Goal: Task Accomplishment & Management: Manage account settings

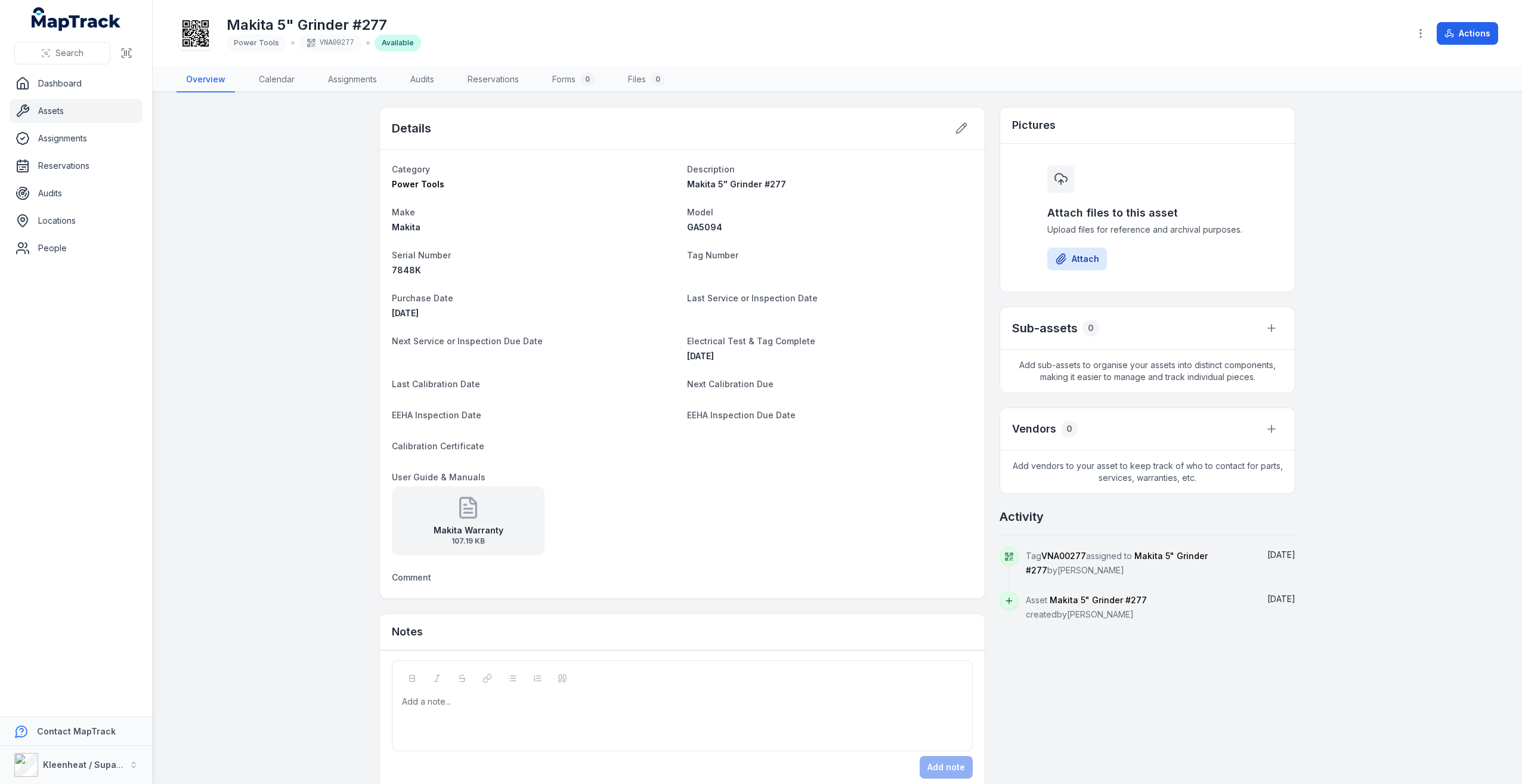
scroll to position [19, 0]
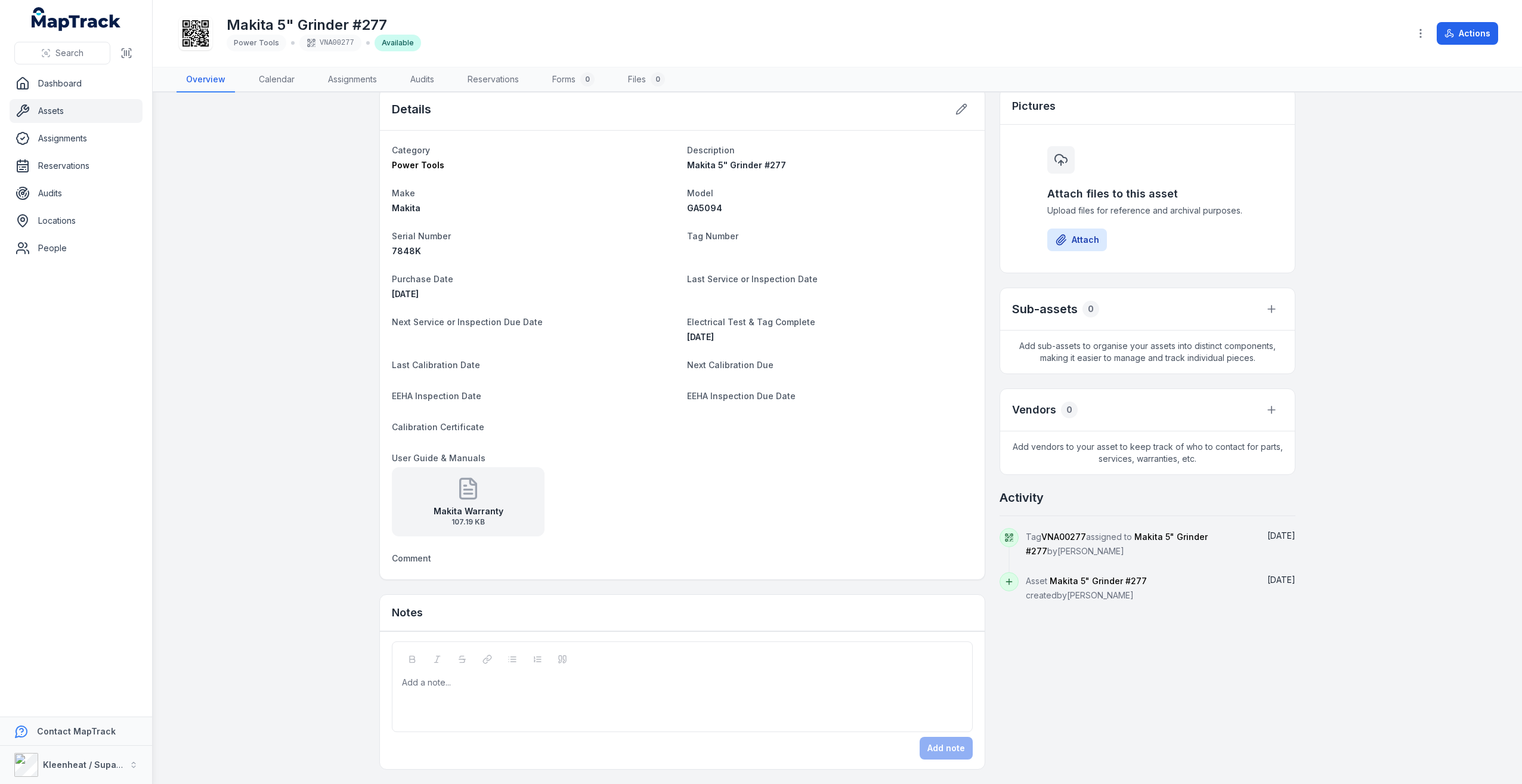
click at [881, 459] on dt "User Guide & Manuals" at bounding box center [682, 457] width 581 height 14
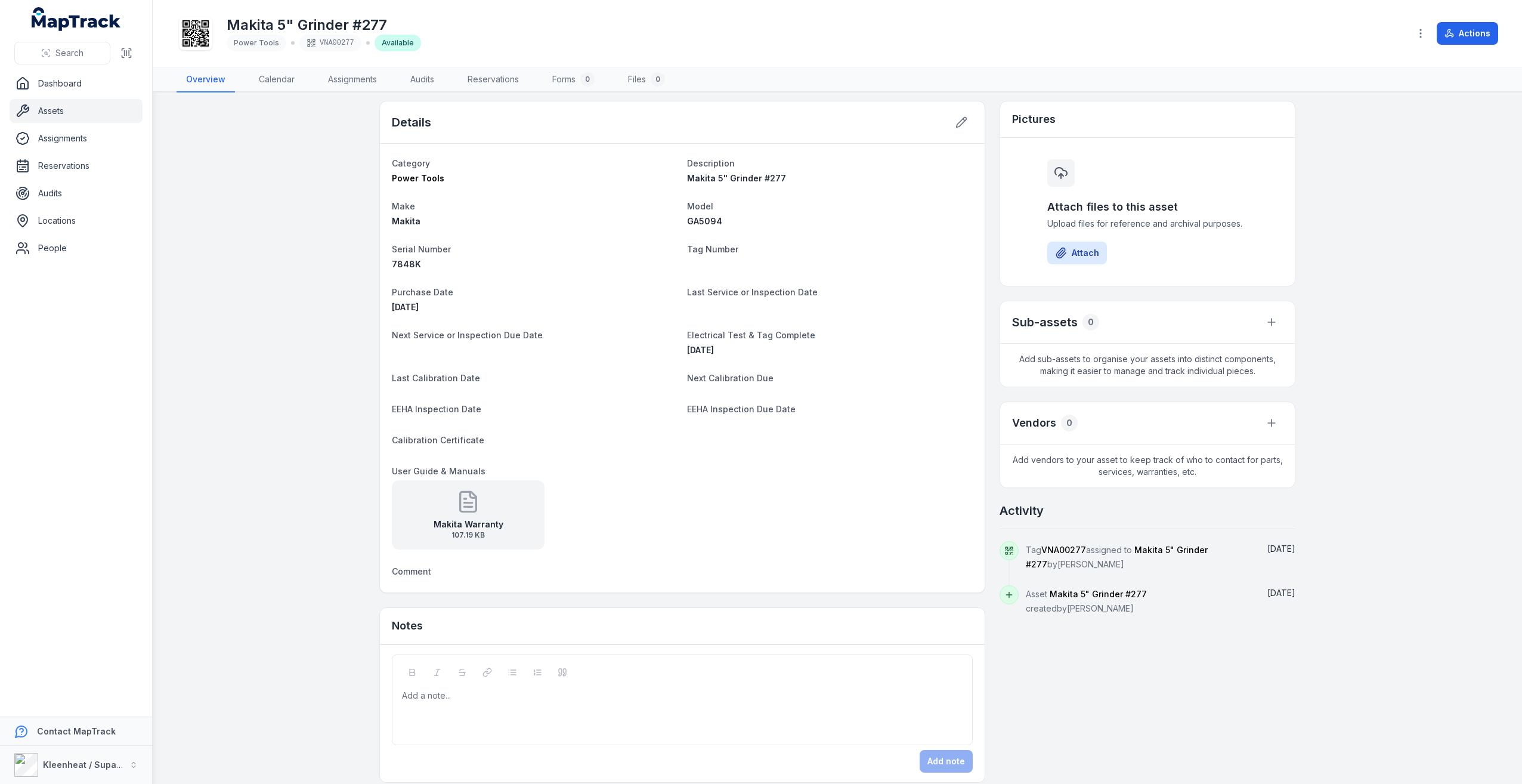
scroll to position [0, 0]
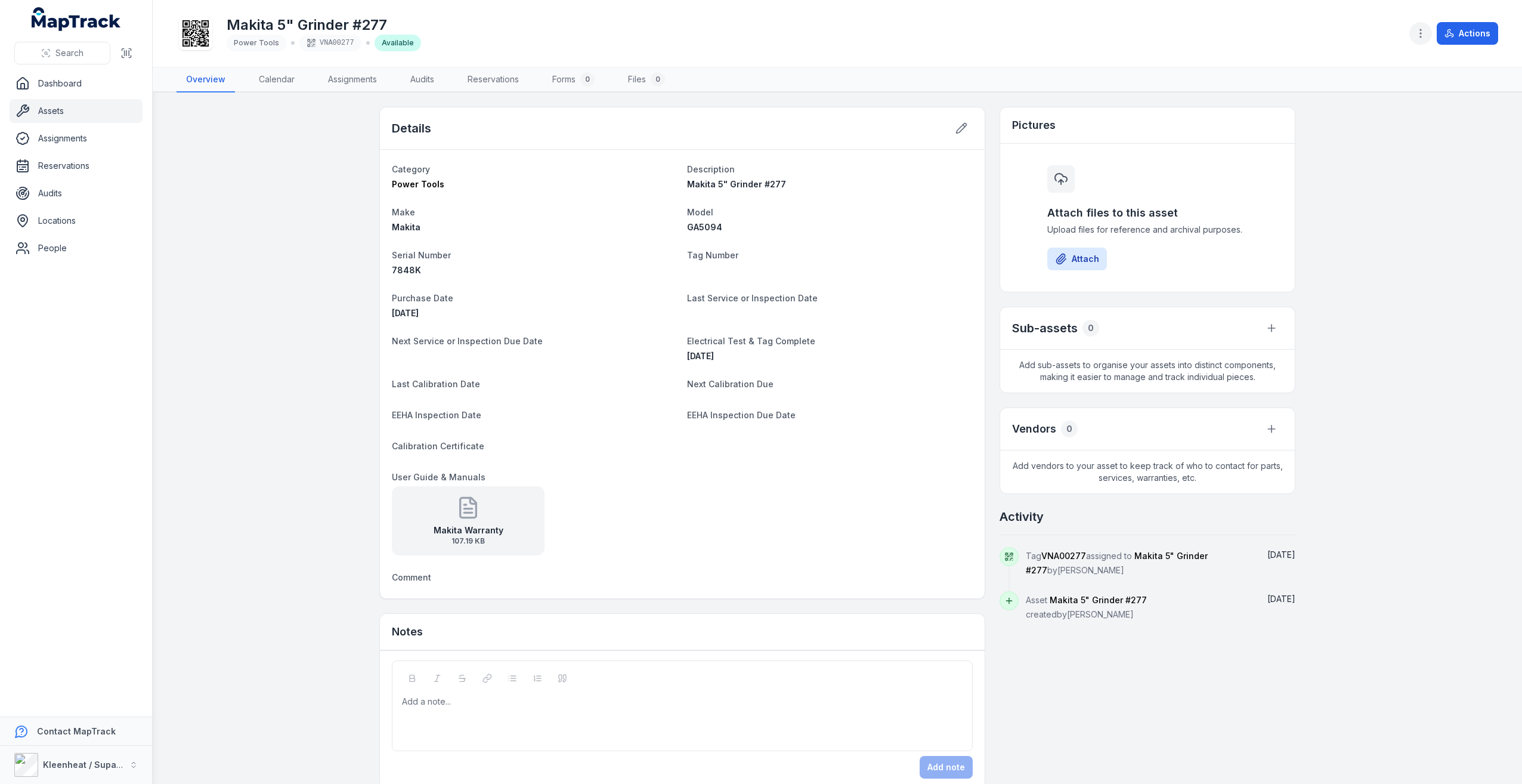
click at [1427, 35] on icon "button" at bounding box center [1420, 33] width 12 height 12
click at [1463, 35] on div "Actions" at bounding box center [1454, 33] width 89 height 22
click at [1463, 35] on button "Actions" at bounding box center [1468, 33] width 61 height 22
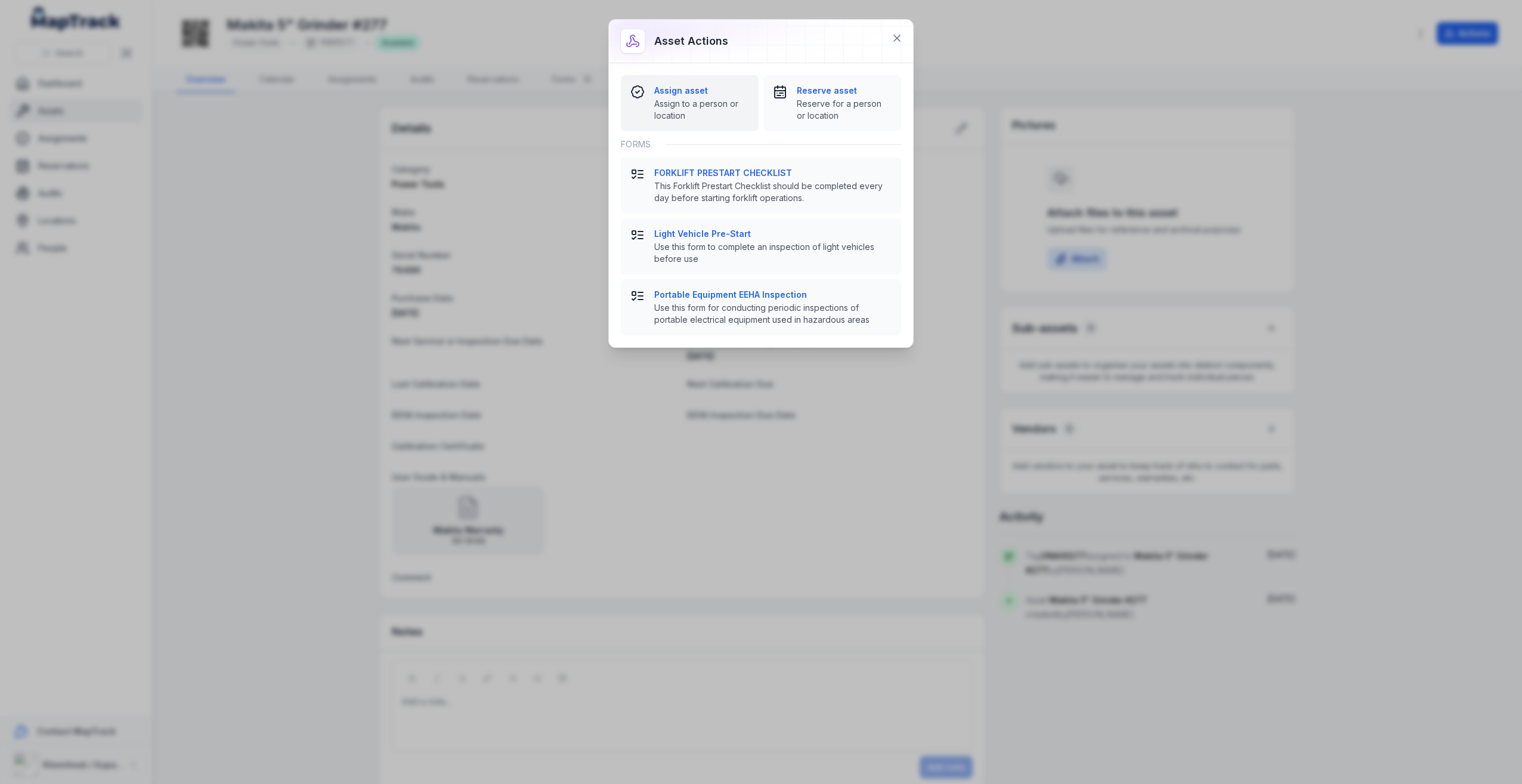
click at [661, 96] on div "Assign asset Assign to a person or location" at bounding box center [702, 104] width 95 height 37
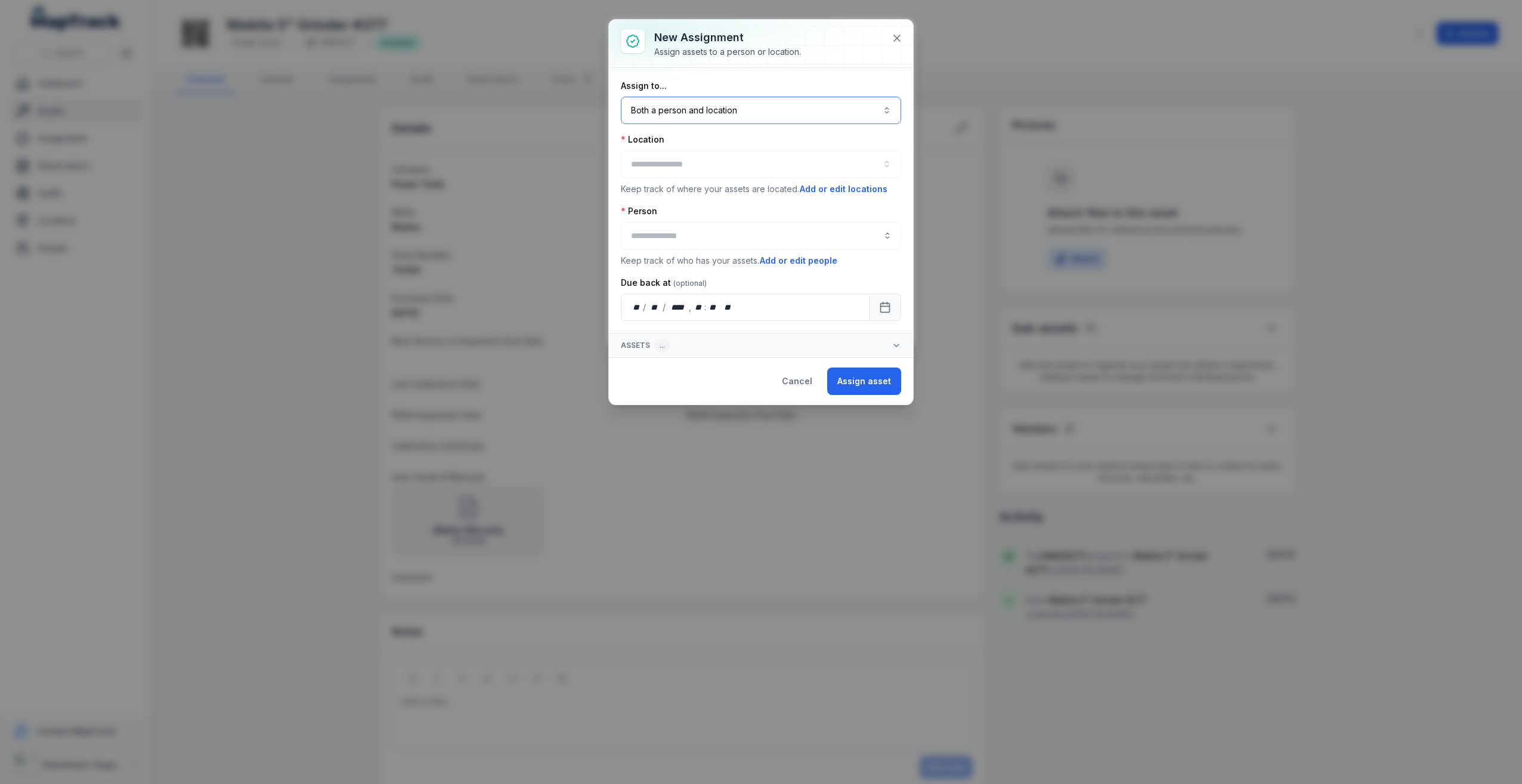
click at [757, 108] on button "Both a person and location ****" at bounding box center [761, 110] width 281 height 27
click at [732, 181] on div "A location" at bounding box center [769, 188] width 261 height 22
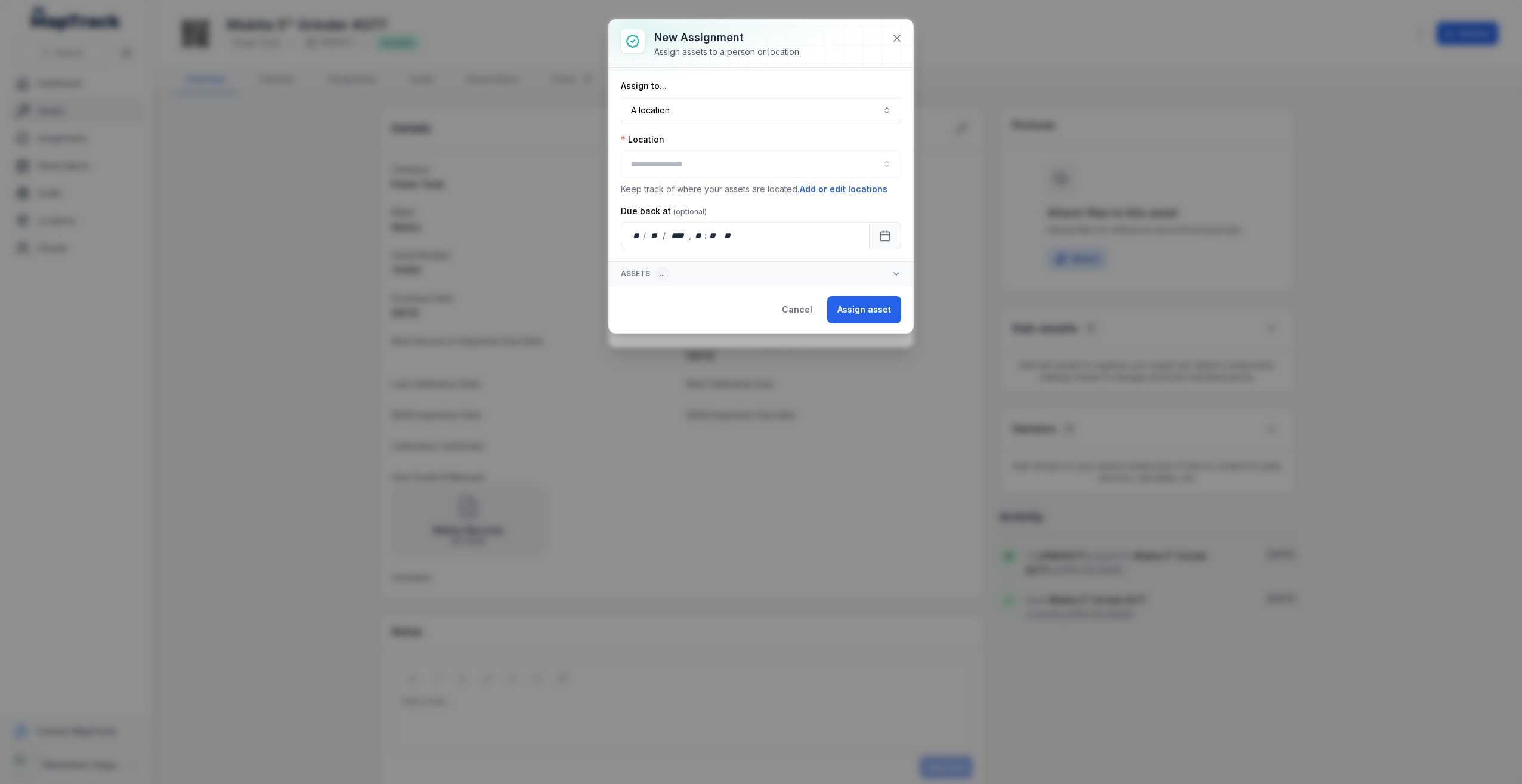
click at [707, 158] on div at bounding box center [761, 164] width 281 height 27
click at [850, 162] on div at bounding box center [761, 164] width 281 height 27
click at [891, 164] on div at bounding box center [761, 164] width 281 height 27
click at [702, 165] on div at bounding box center [761, 164] width 281 height 27
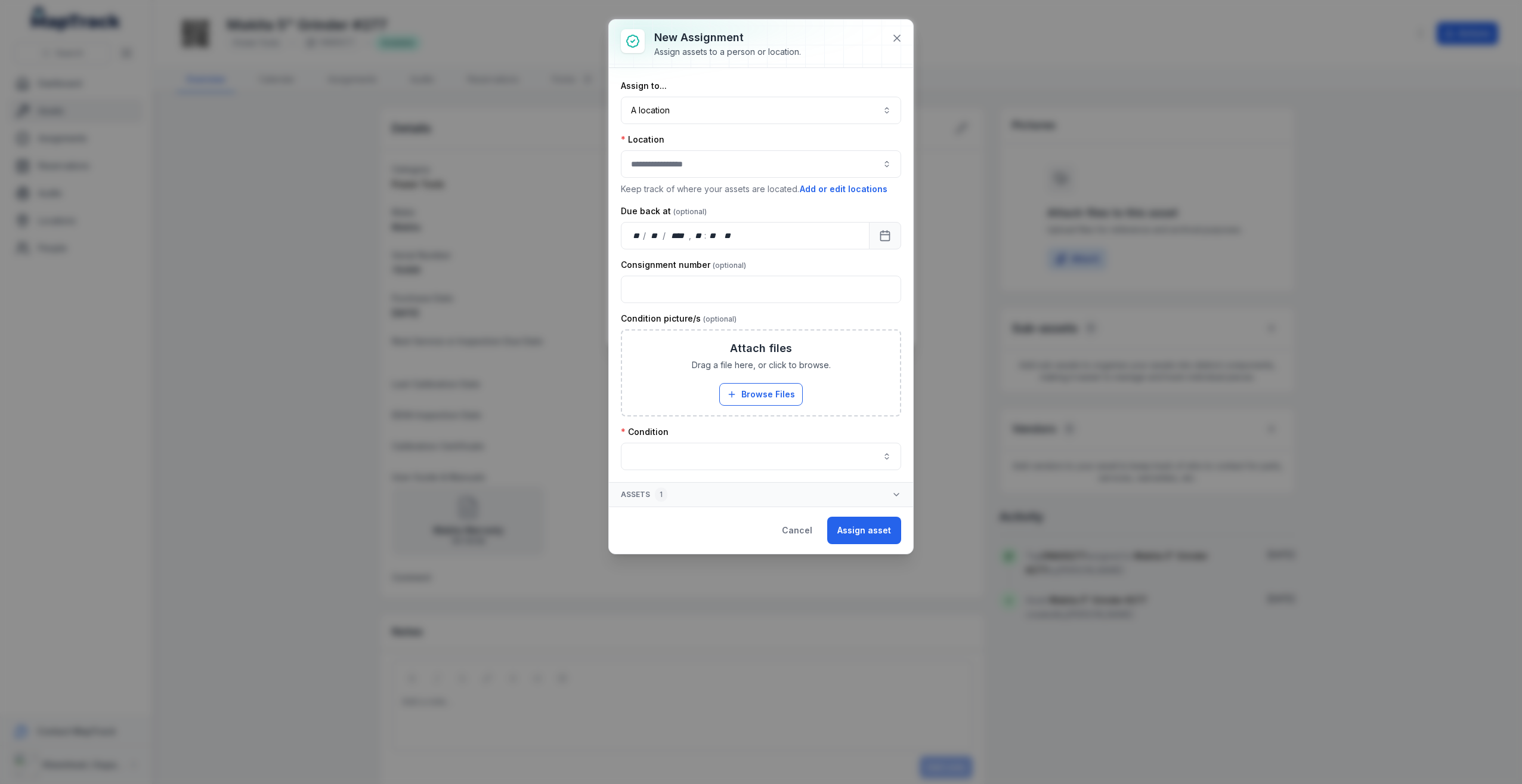
click at [702, 165] on button "button" at bounding box center [761, 164] width 281 height 27
type input "****"
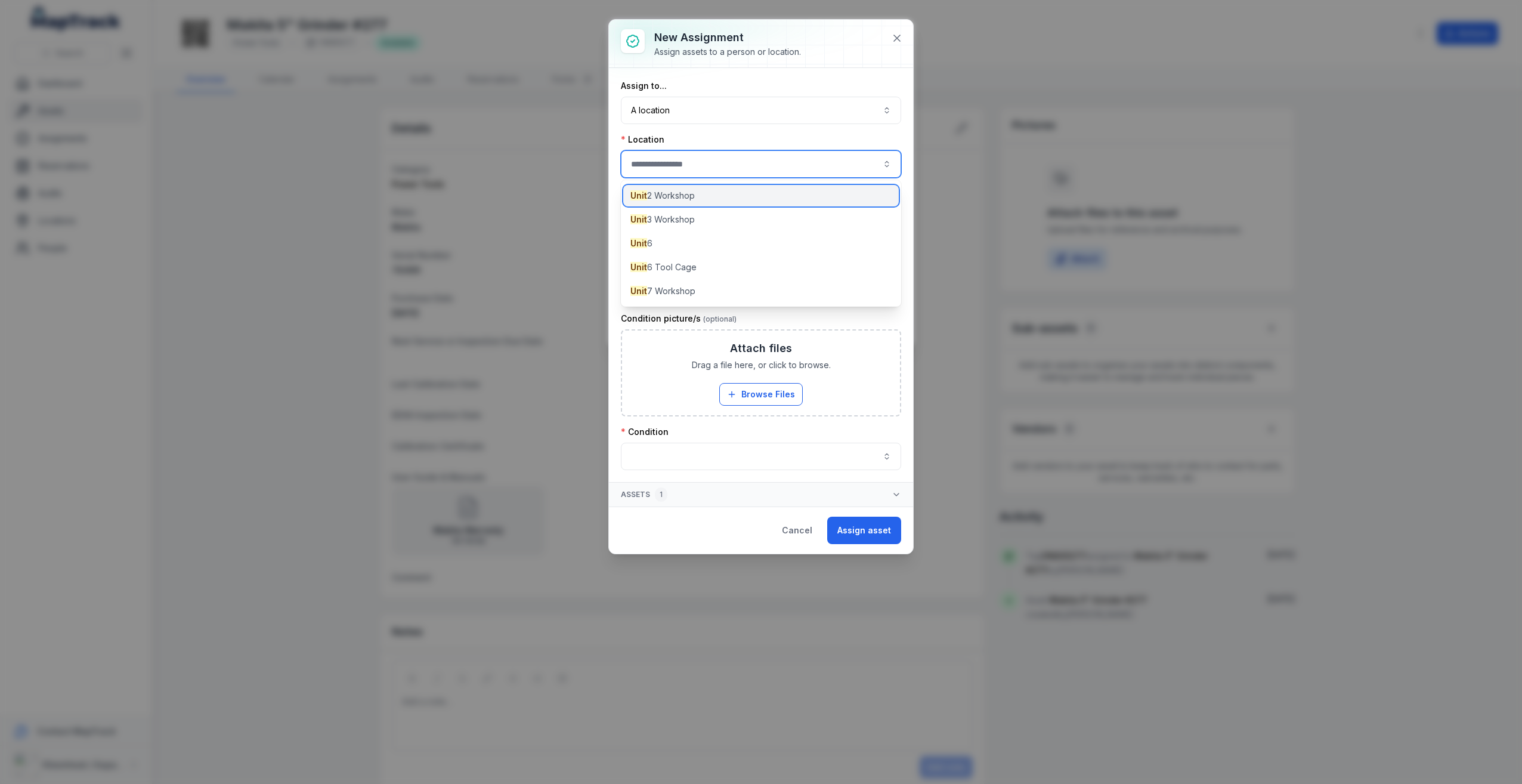
click at [703, 199] on div "Unit 2 Workshop" at bounding box center [760, 196] width 275 height 22
type input "**********"
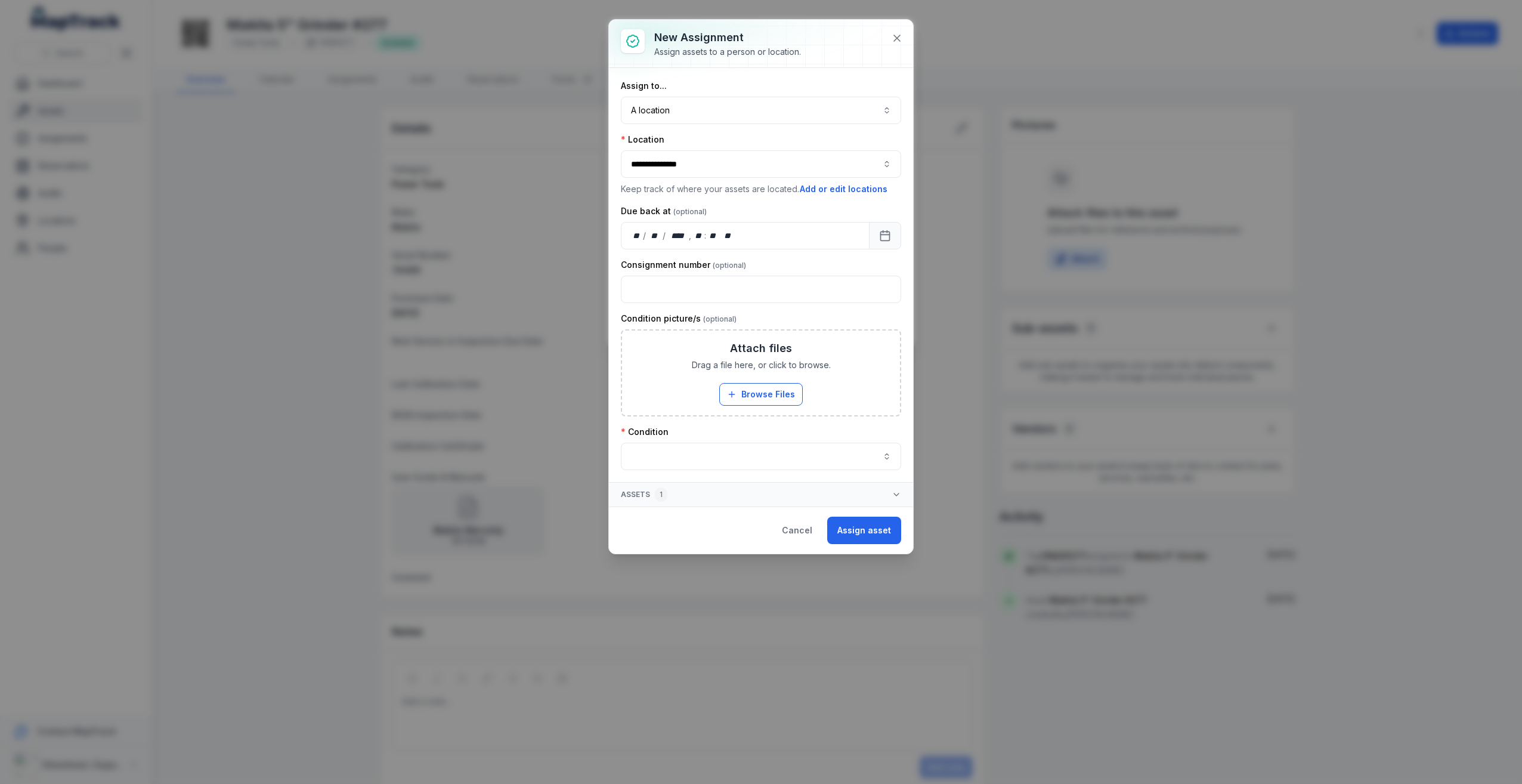
click at [727, 206] on div "Due back at" at bounding box center [761, 211] width 281 height 12
click at [860, 452] on button "button" at bounding box center [761, 456] width 281 height 27
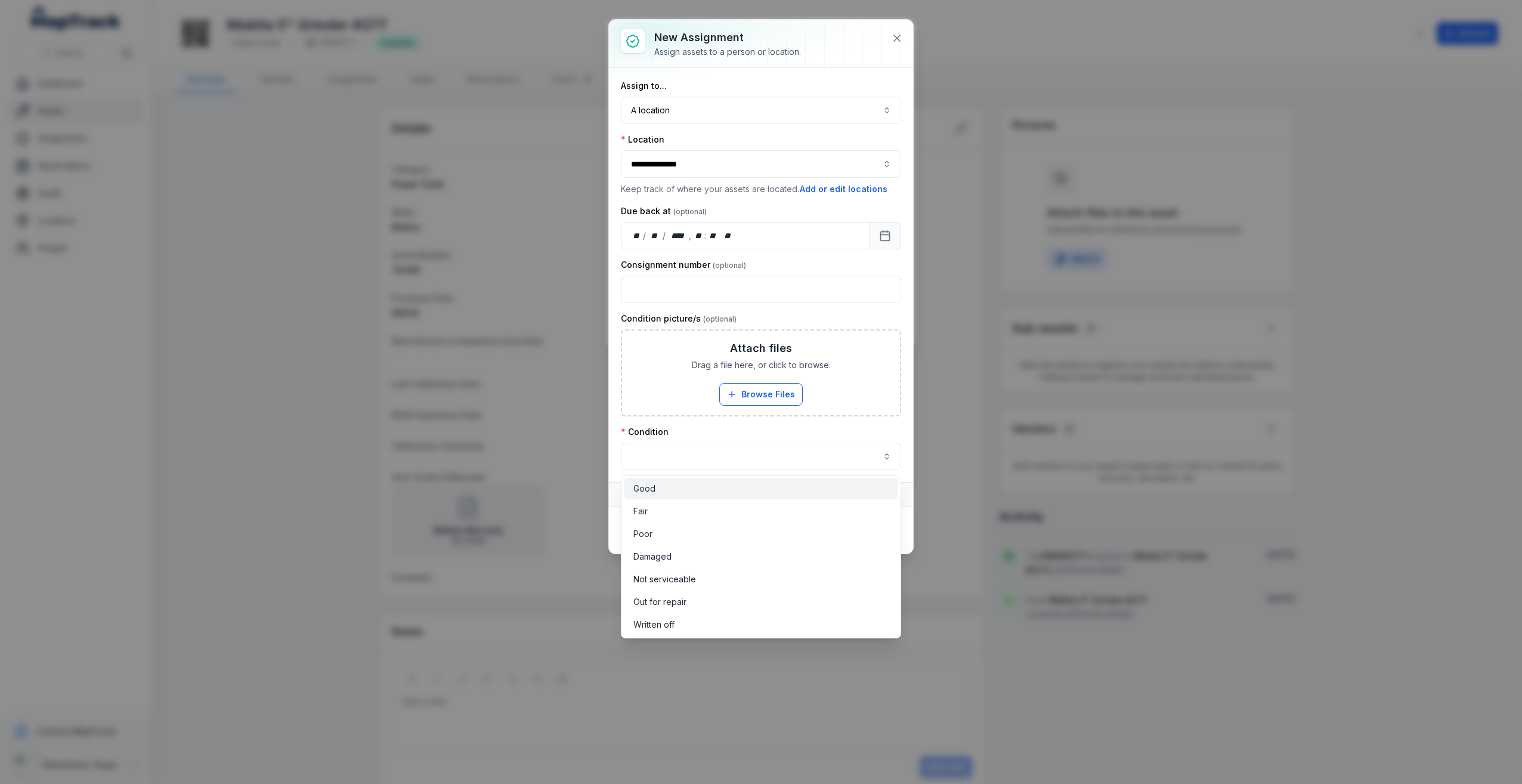
click at [686, 487] on div "Good" at bounding box center [760, 488] width 255 height 12
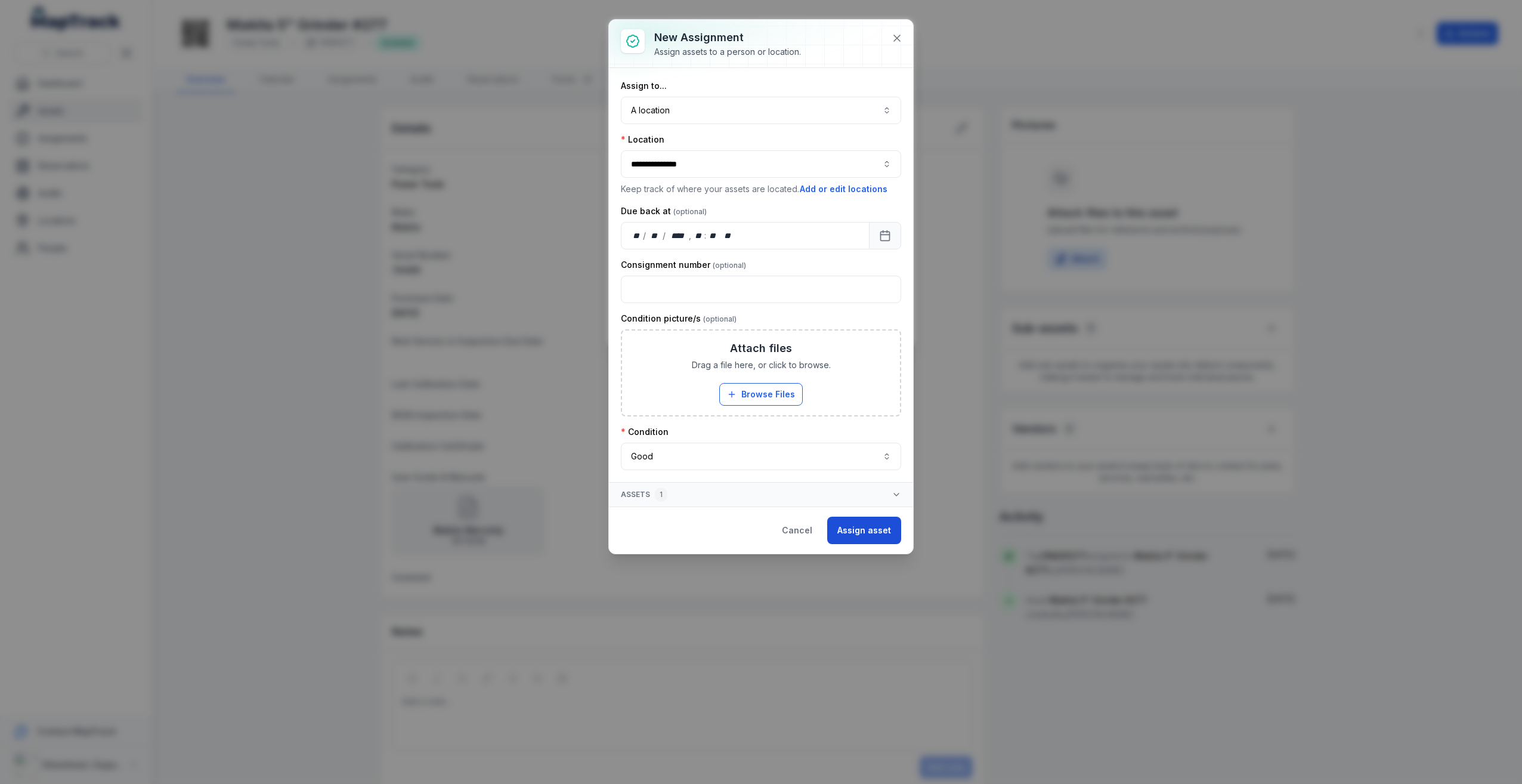
click at [888, 533] on button "Assign asset" at bounding box center [865, 530] width 74 height 27
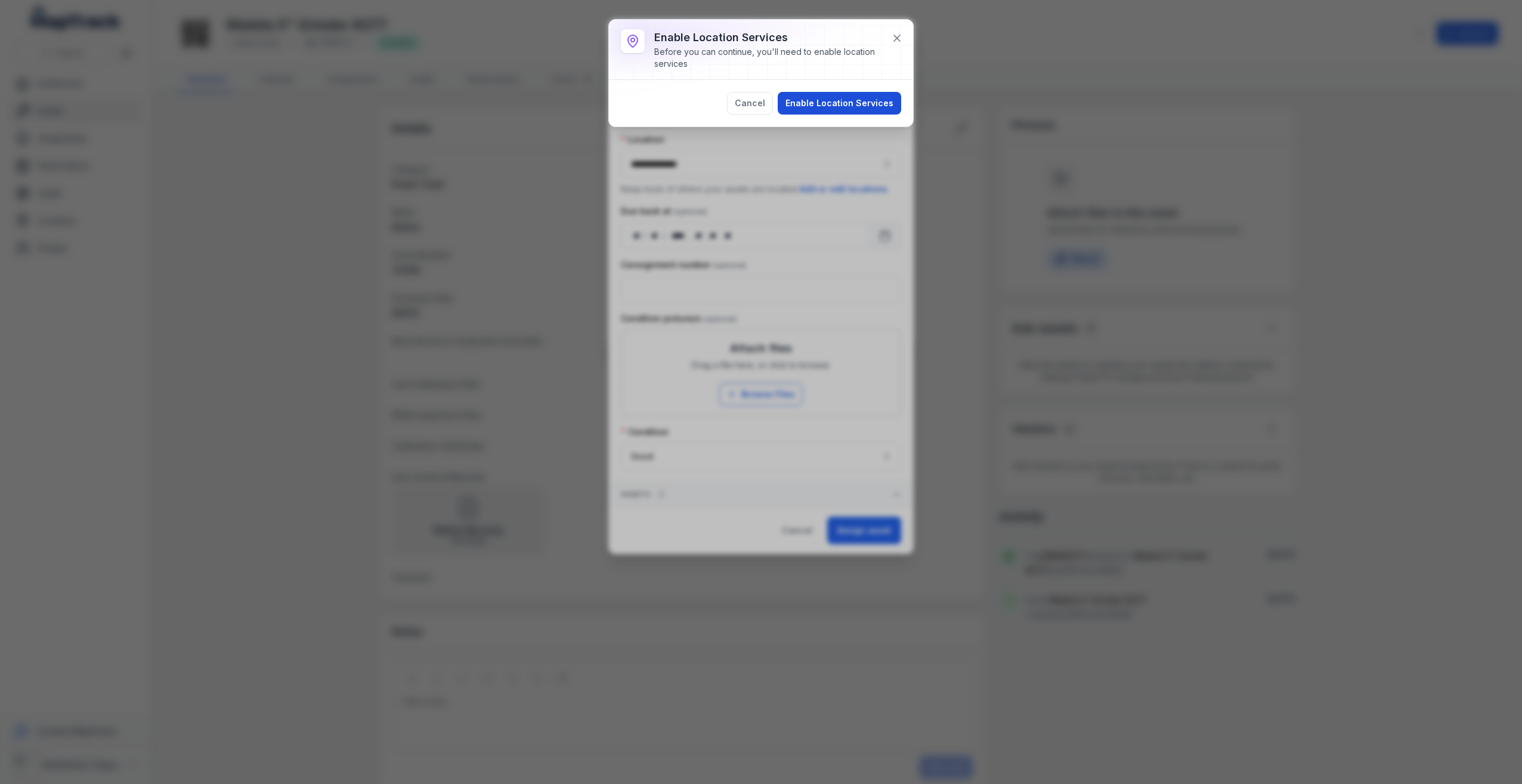
click at [853, 106] on button "Enable Location Services" at bounding box center [839, 103] width 123 height 22
click at [888, 94] on button "Continue" at bounding box center [873, 91] width 54 height 22
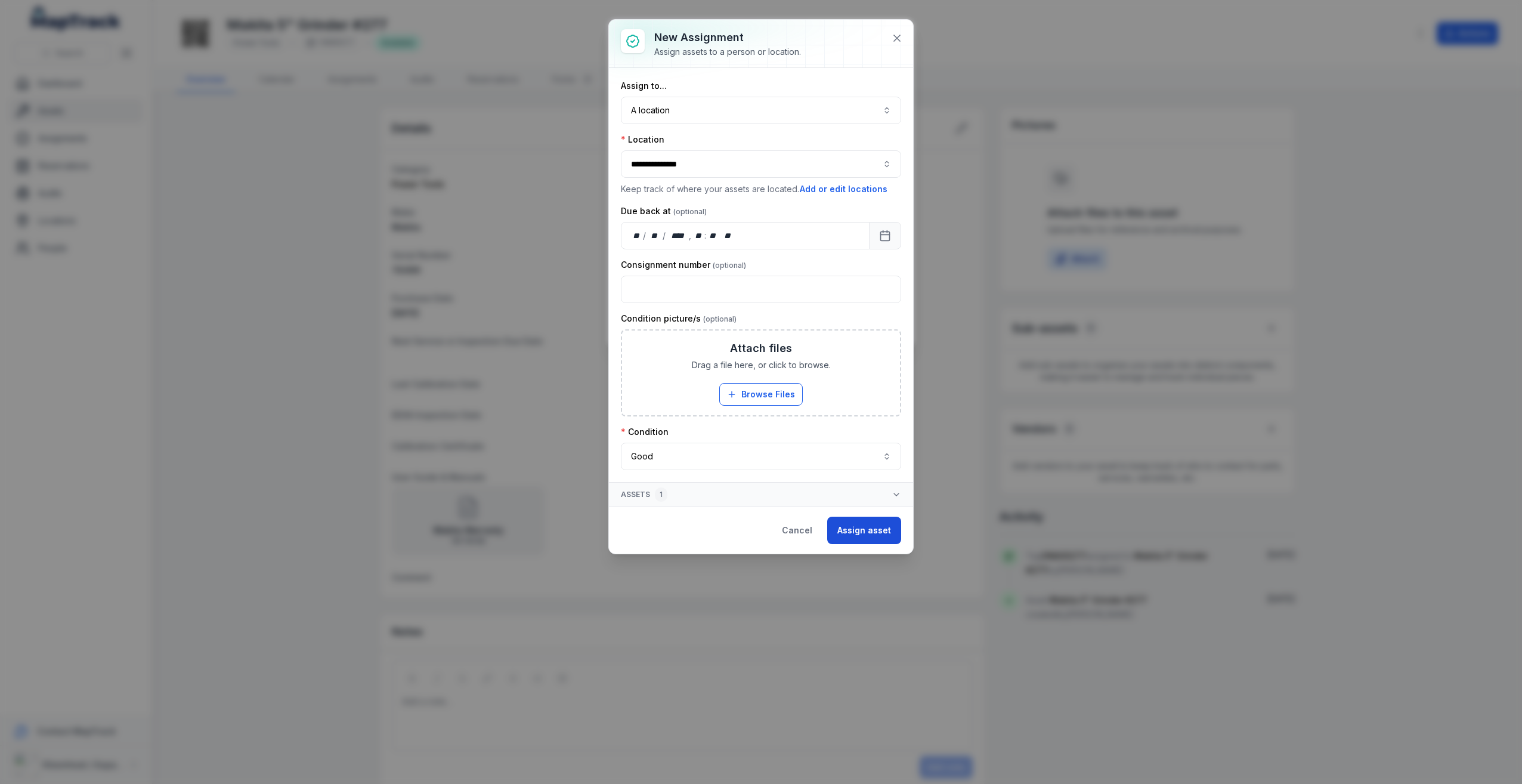
click at [875, 524] on button "Assign asset" at bounding box center [865, 530] width 74 height 27
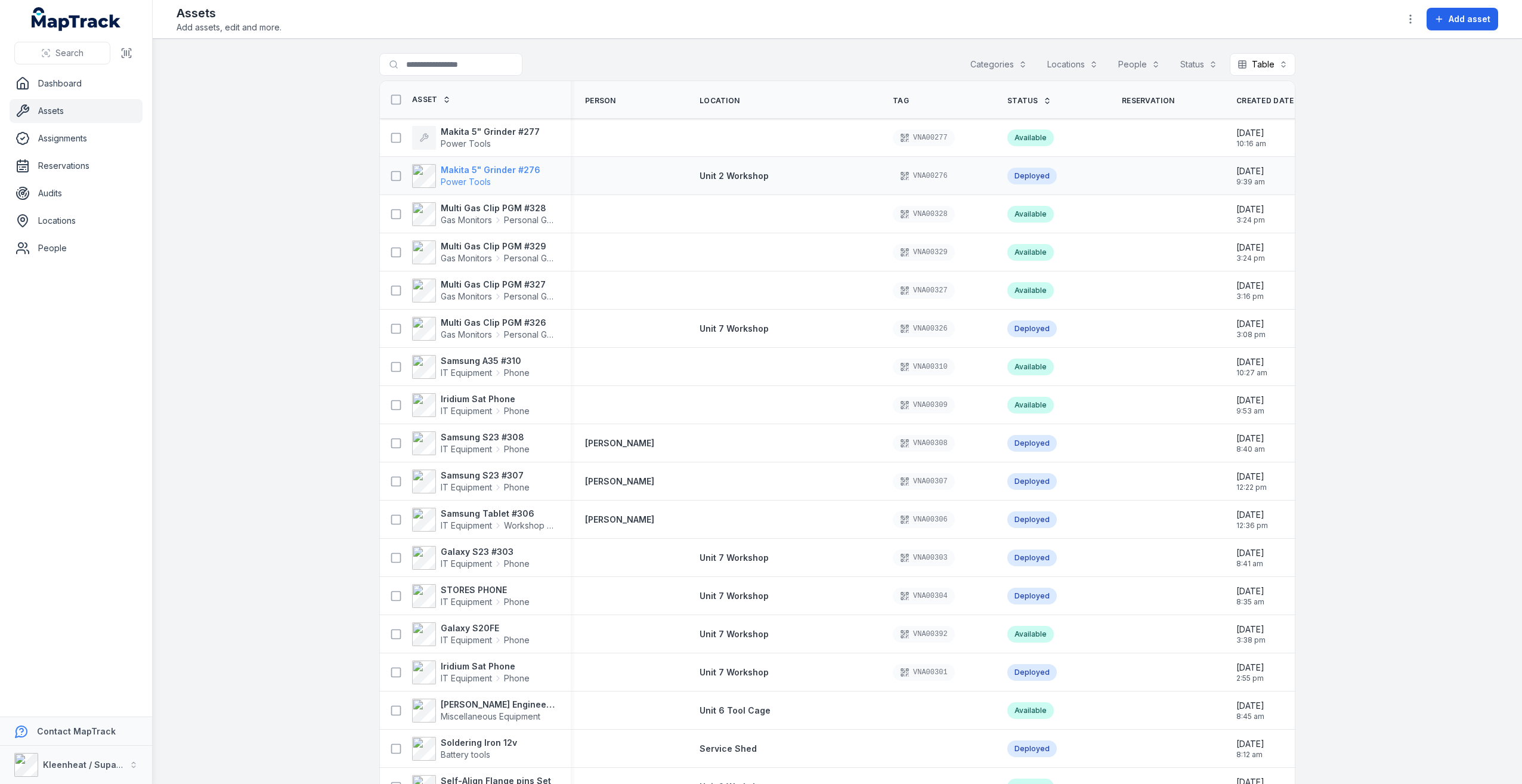
click at [489, 174] on strong "Makita 5" Grinder #276" at bounding box center [491, 170] width 100 height 12
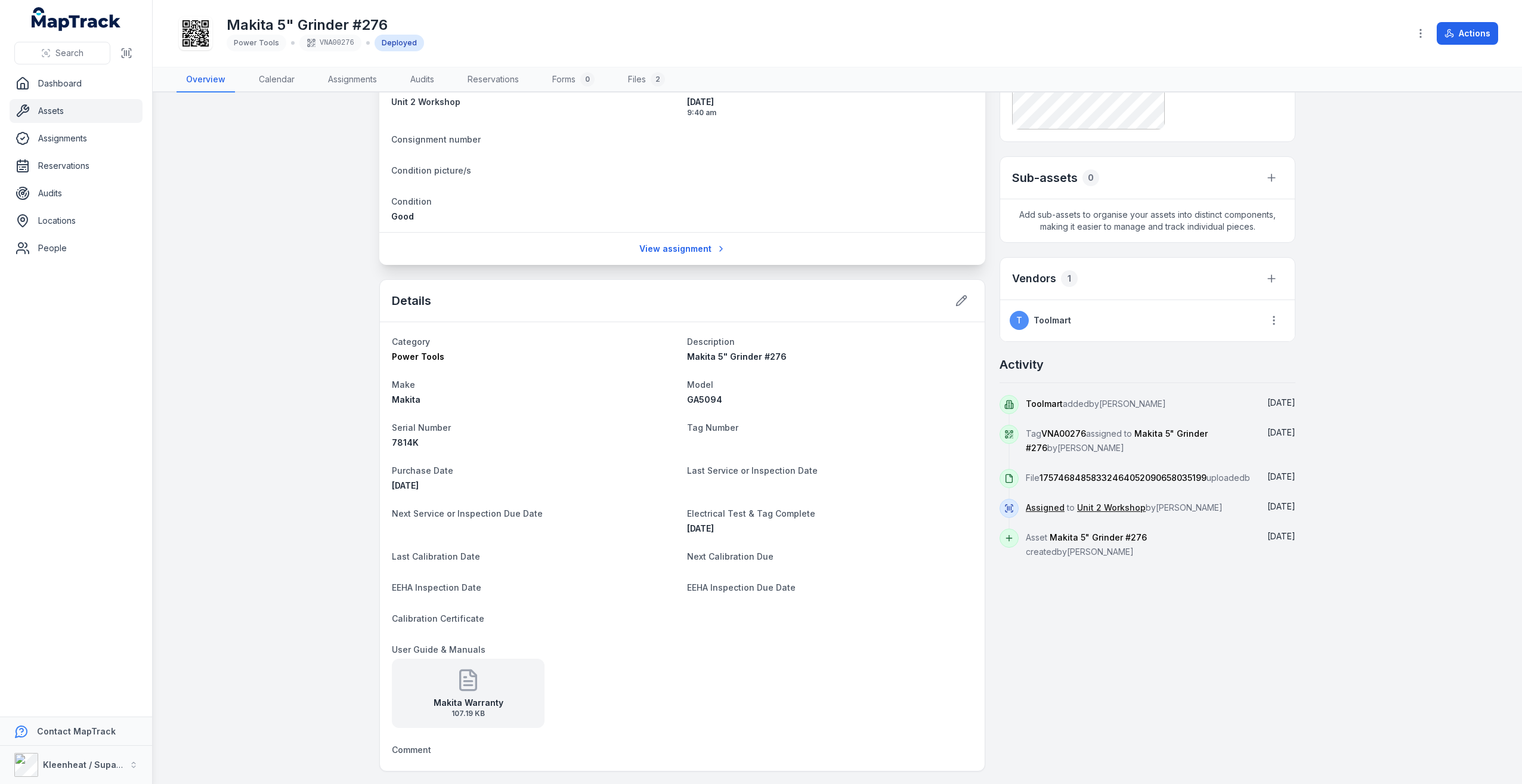
scroll to position [179, 0]
click at [201, 292] on main "Beach Street, Kwinana Beach, Western Australia 6167, Australia Location Unit 2 …" at bounding box center [837, 438] width 1369 height 691
